Goal: Navigation & Orientation: Understand site structure

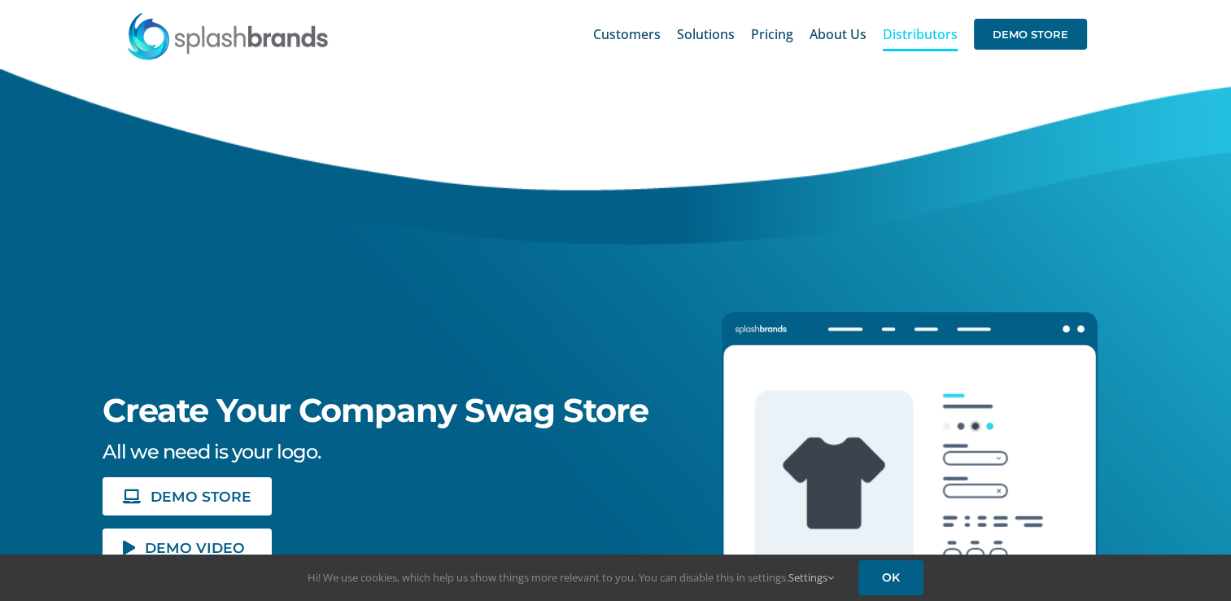
click at [902, 38] on span "Distributors" at bounding box center [920, 34] width 75 height 13
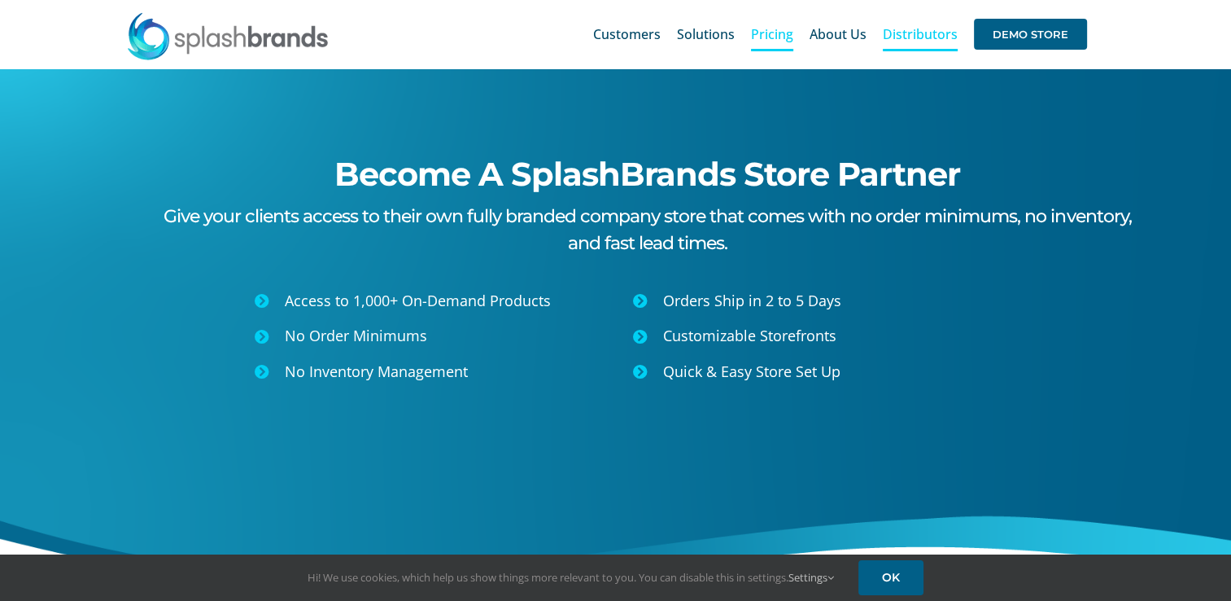
click at [793, 32] on span "Pricing" at bounding box center [772, 34] width 42 height 13
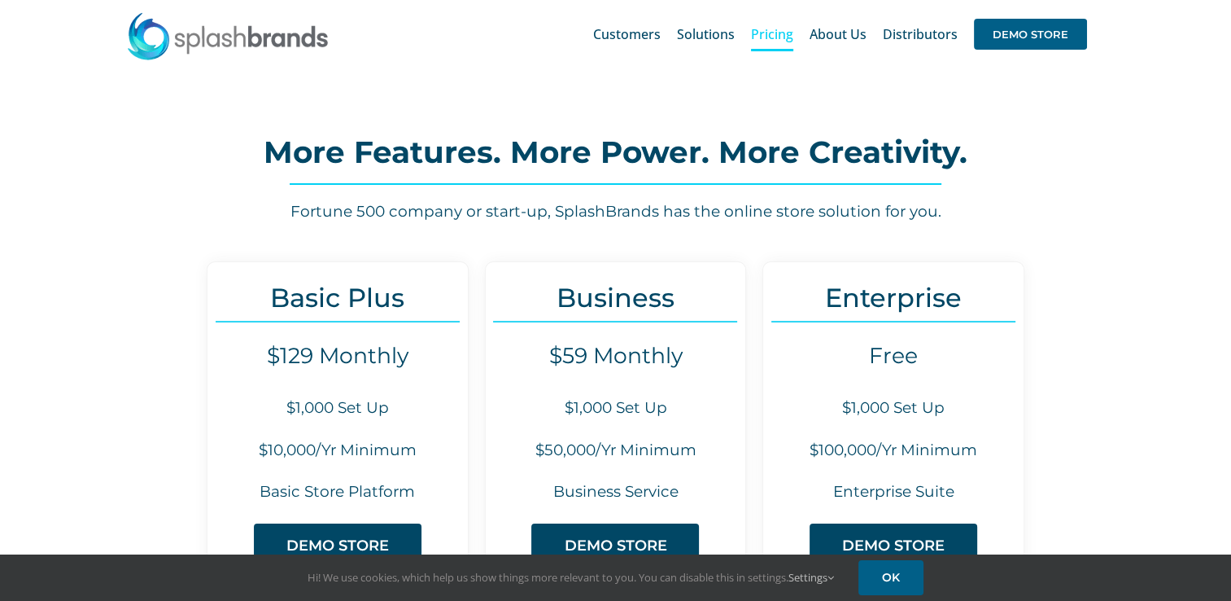
click at [763, 128] on div "More Features. More Power. More Creativity. Fortune 500 company or start-up, Sp…" at bounding box center [615, 175] width 1068 height 95
drag, startPoint x: 0, startPoint y: 0, endPoint x: 712, endPoint y: 135, distance: 724.7
click at [712, 136] on h2 "More Features. More Power. More Creativity." at bounding box center [615, 152] width 1068 height 33
click at [638, 41] on span "Customers" at bounding box center [627, 34] width 68 height 13
